Goal: Find specific page/section: Find specific page/section

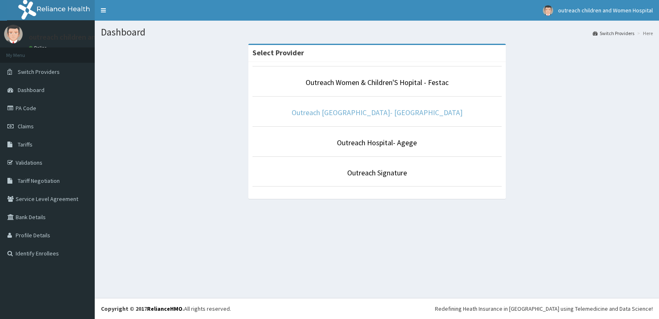
click at [396, 111] on link "Outreach [GEOGRAPHIC_DATA]- [GEOGRAPHIC_DATA]" at bounding box center [377, 112] width 171 height 9
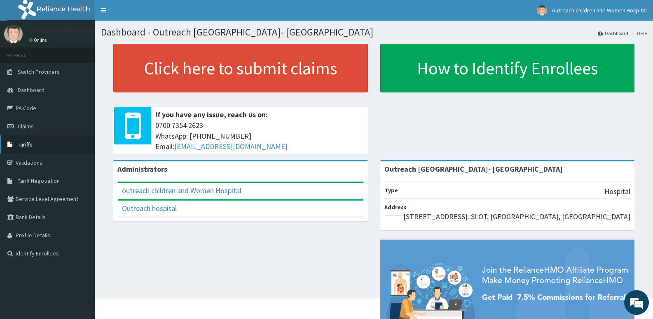
click at [27, 144] on span "Tariffs" at bounding box center [25, 144] width 15 height 7
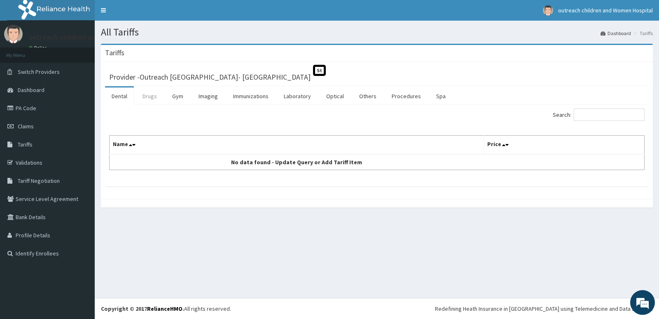
click at [150, 96] on link "Drugs" at bounding box center [150, 95] width 28 height 17
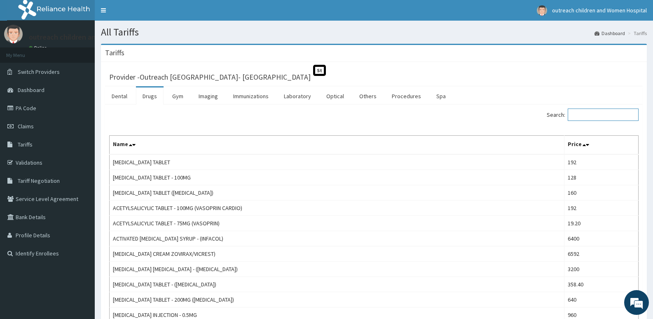
click at [598, 117] on input "Search:" at bounding box center [603, 114] width 71 height 12
type input "augm"
